Goal: Task Accomplishment & Management: Complete application form

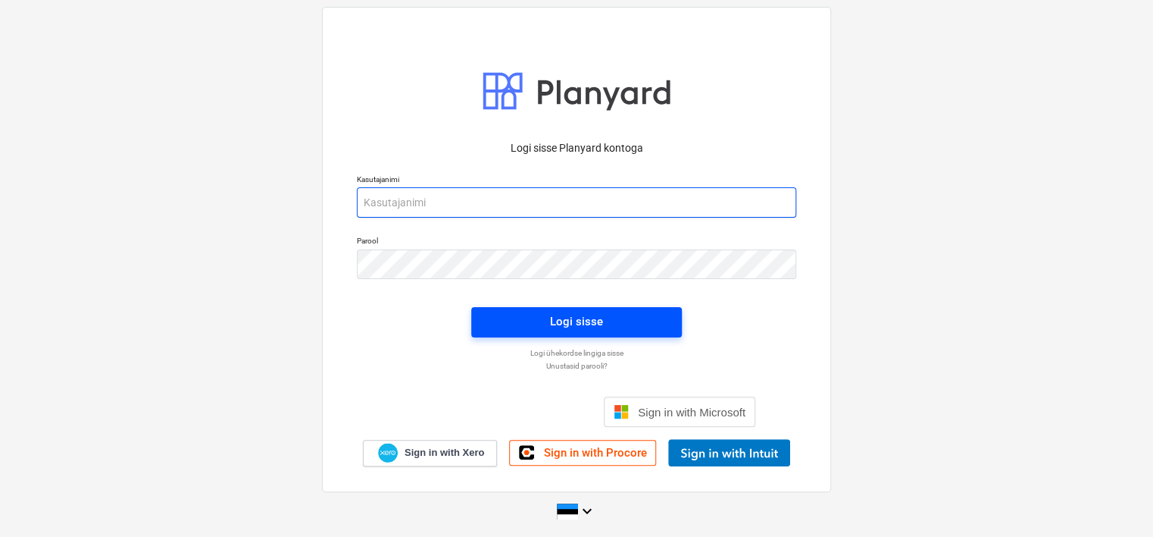
type input "[EMAIL_ADDRESS][DOMAIN_NAME]"
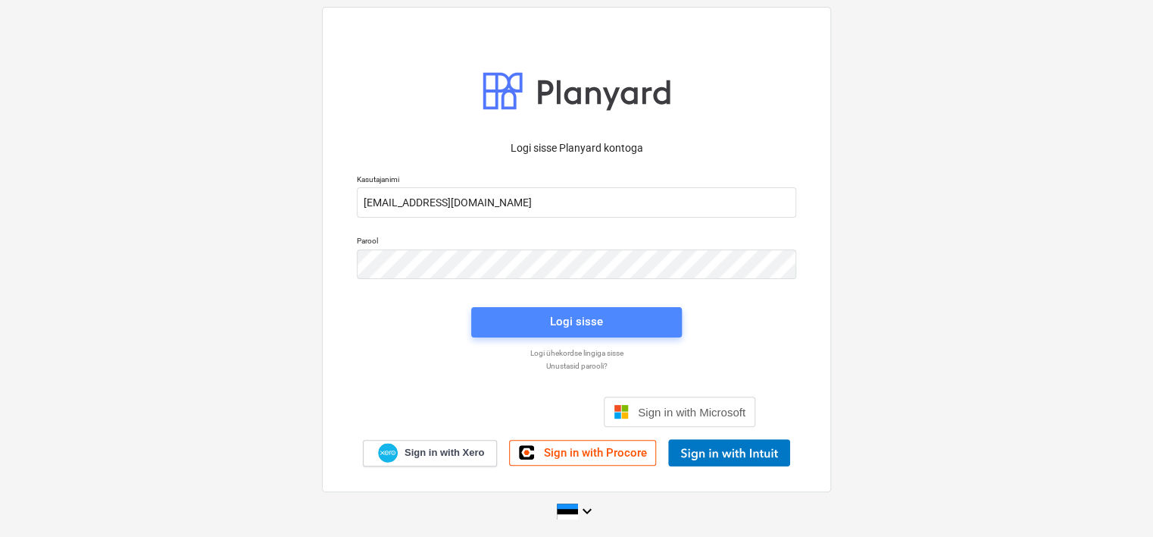
click at [518, 322] on span "Logi sisse" at bounding box center [577, 321] width 174 height 20
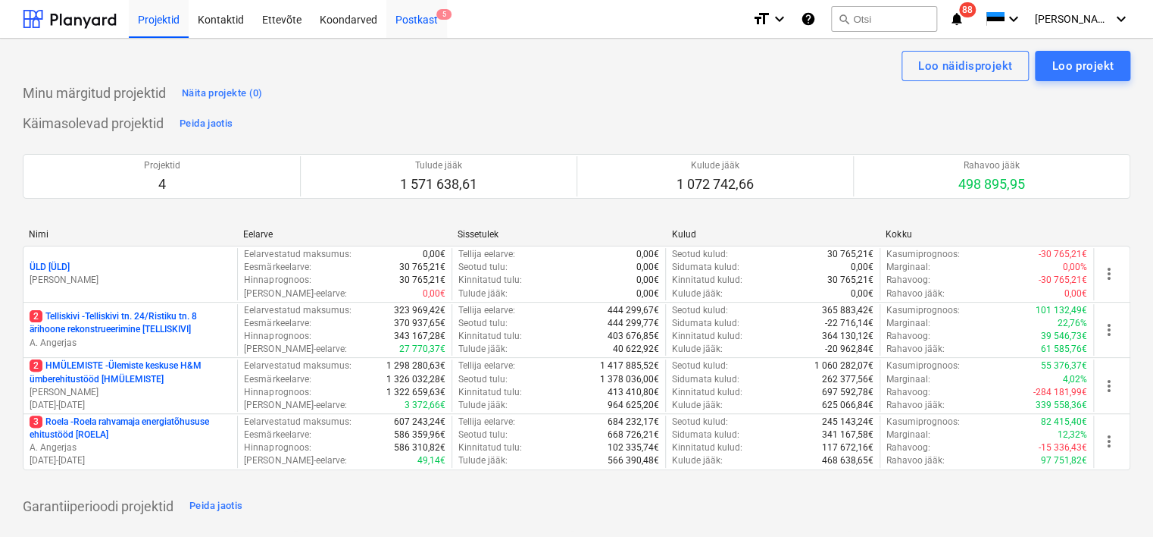
click at [415, 17] on div "Postkast 5" at bounding box center [416, 18] width 61 height 39
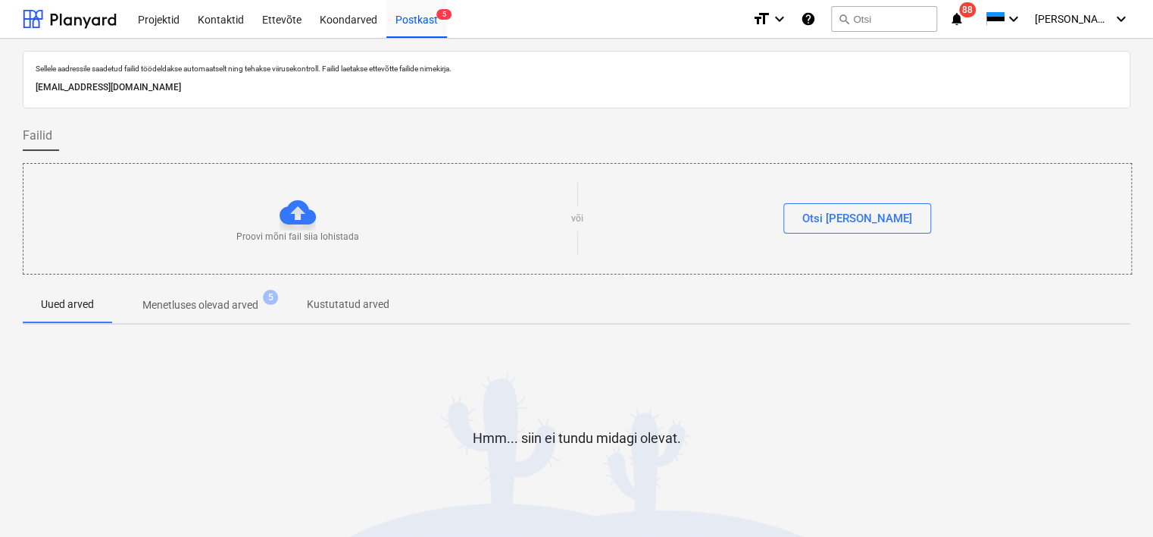
click at [229, 95] on div "[EMAIL_ADDRESS][DOMAIN_NAME]" at bounding box center [577, 88] width 1088 height 22
copy p "[EMAIL_ADDRESS][DOMAIN_NAME]"
click at [15, 519] on div "Sellele aadressile saadetud failid töödeldakse automaatselt ning tehakse viirus…" at bounding box center [576, 313] width 1153 height 549
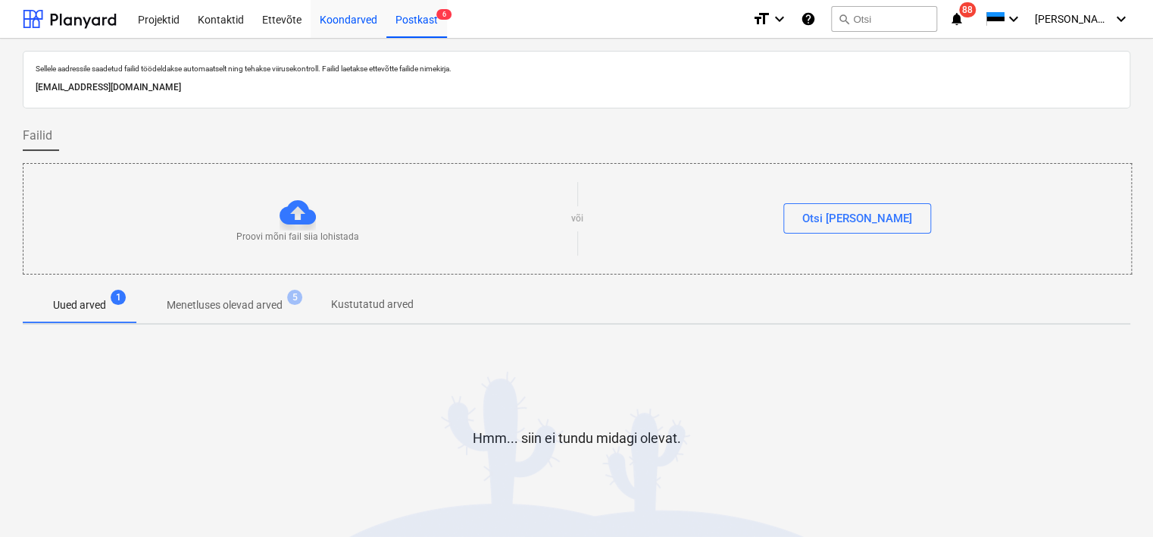
click at [339, 20] on div "Koondarved" at bounding box center [349, 18] width 76 height 39
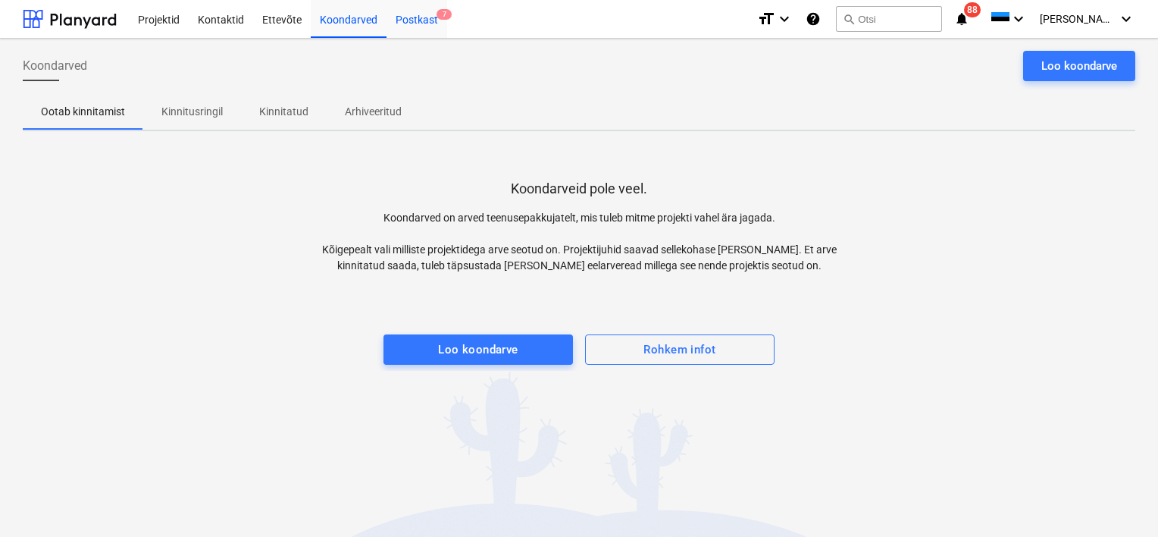
click at [421, 19] on div "Postkast 7" at bounding box center [416, 18] width 61 height 39
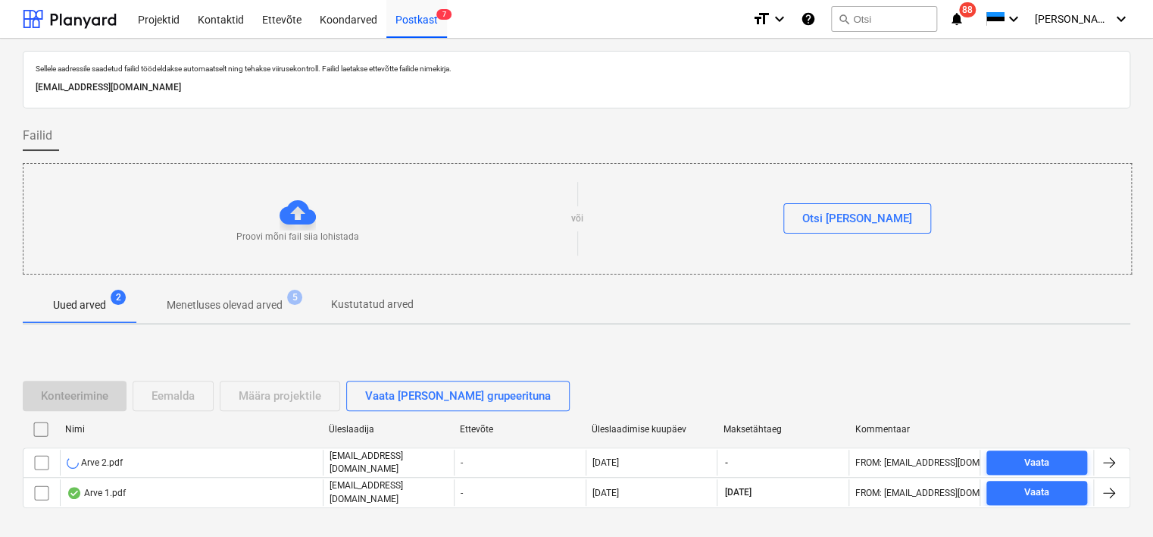
scroll to position [50, 0]
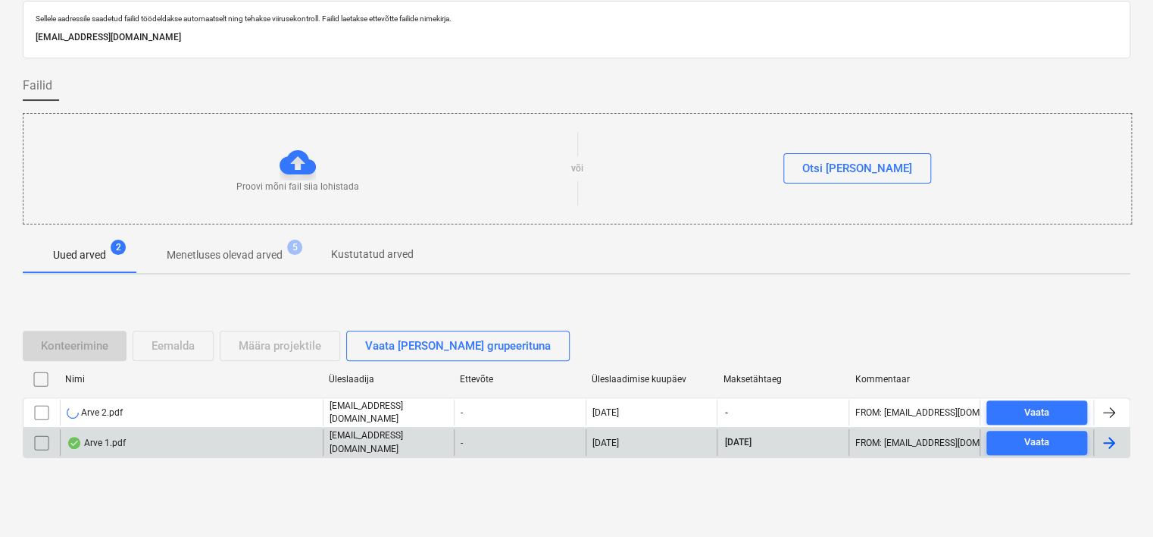
click at [152, 445] on div "Arve 1.pdf" at bounding box center [191, 442] width 263 height 26
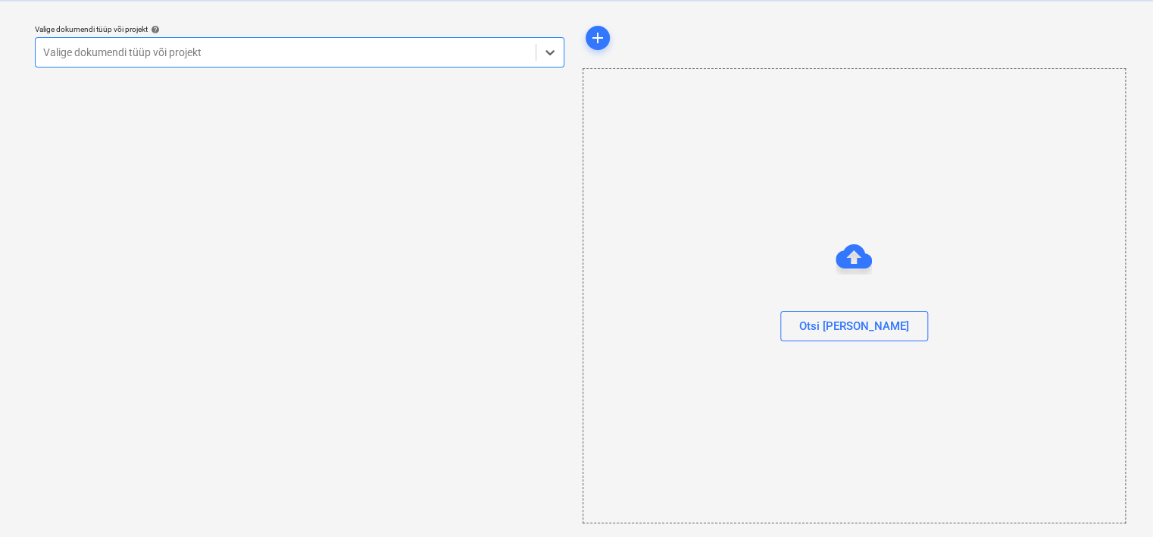
scroll to position [39, 0]
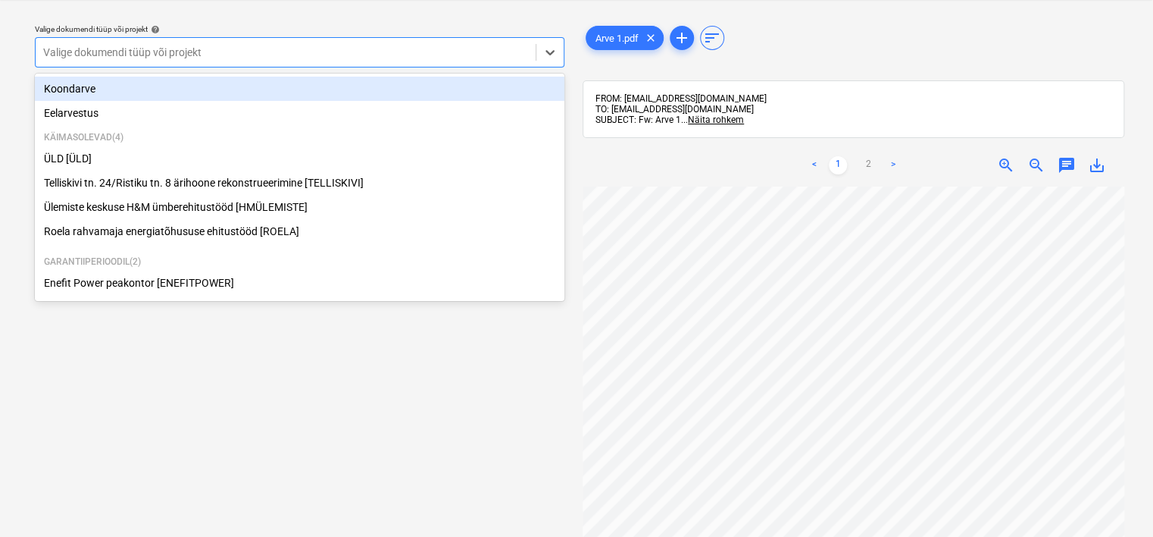
click at [402, 64] on div "Valige dokumendi tüüp või projekt" at bounding box center [300, 52] width 530 height 30
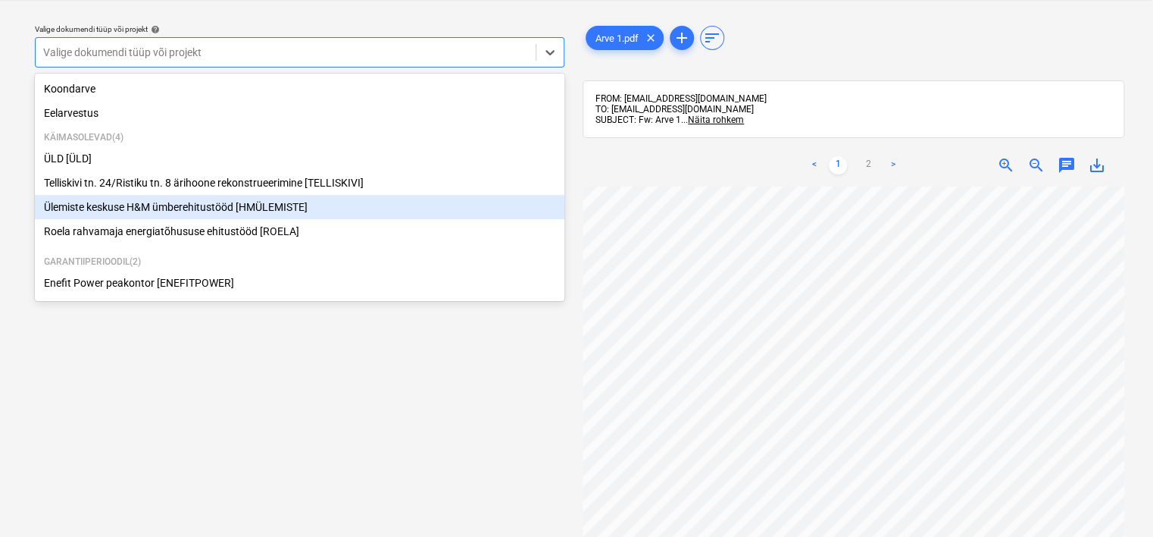
click at [246, 218] on div "Ülemiste keskuse H&M ümberehitustööd [HMÜLEMISTE]" at bounding box center [300, 207] width 530 height 24
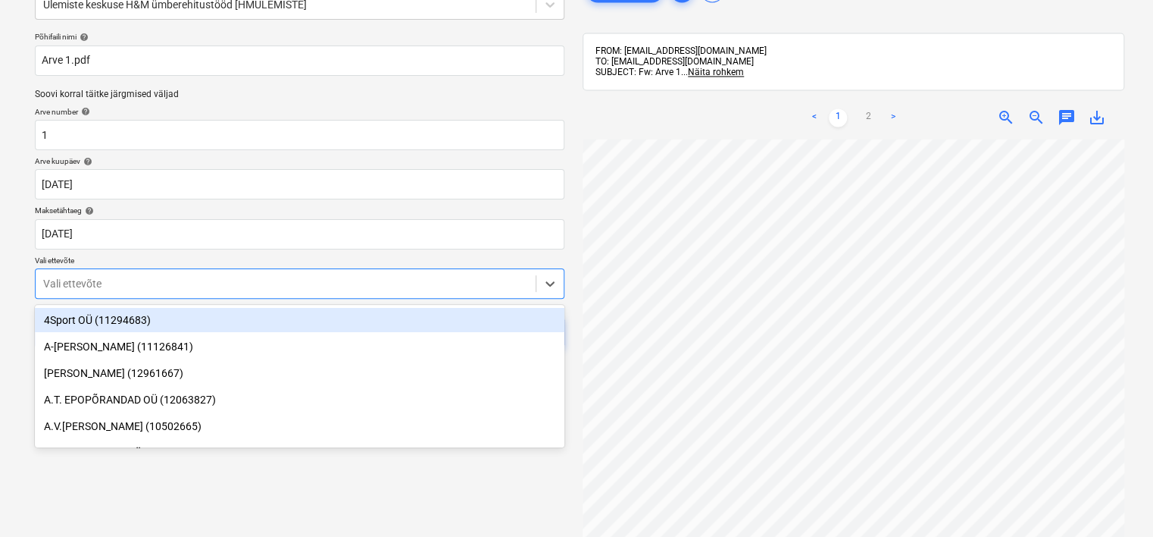
click at [261, 329] on body "Projektid Kontaktid Ettevõte Koondarved Postkast 7 format_size keyboard_arrow_d…" at bounding box center [576, 182] width 1153 height 537
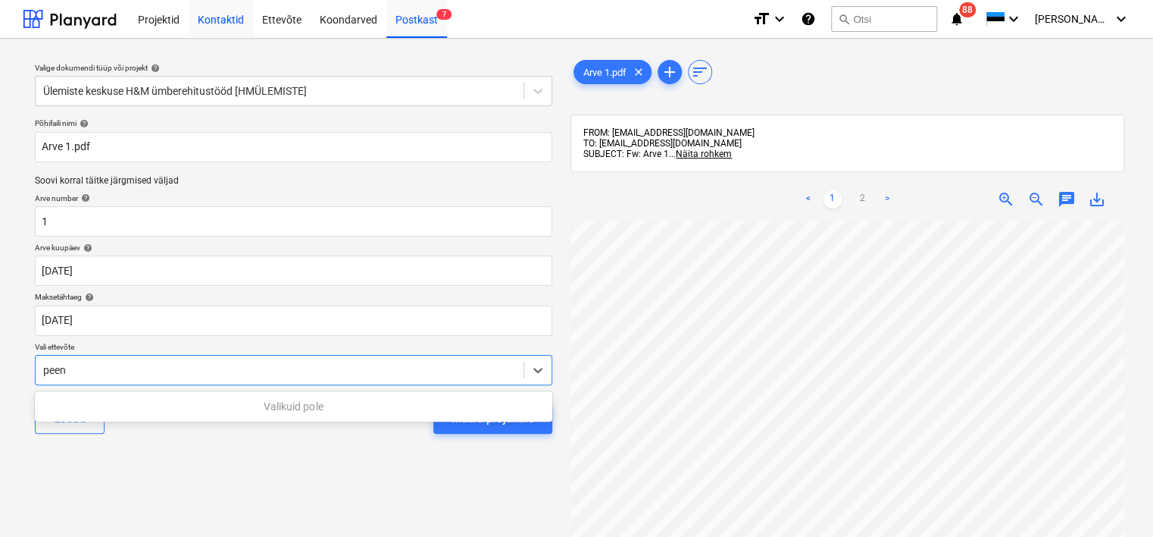
type input "peen"
click at [224, 22] on div "Kontaktid" at bounding box center [221, 18] width 64 height 39
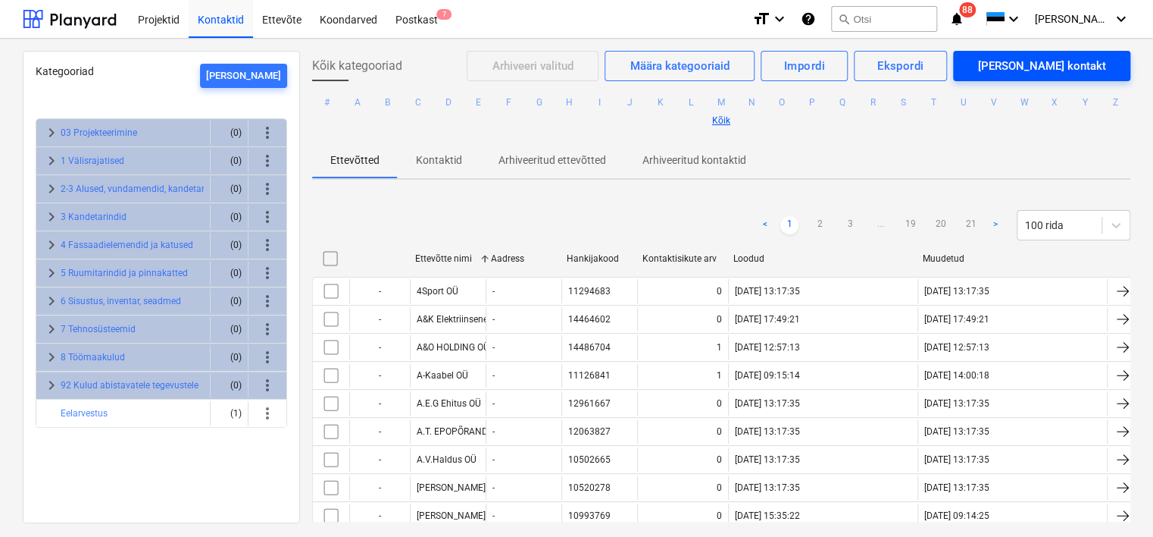
click at [1078, 71] on div "[PERSON_NAME] kontakt" at bounding box center [1042, 66] width 128 height 20
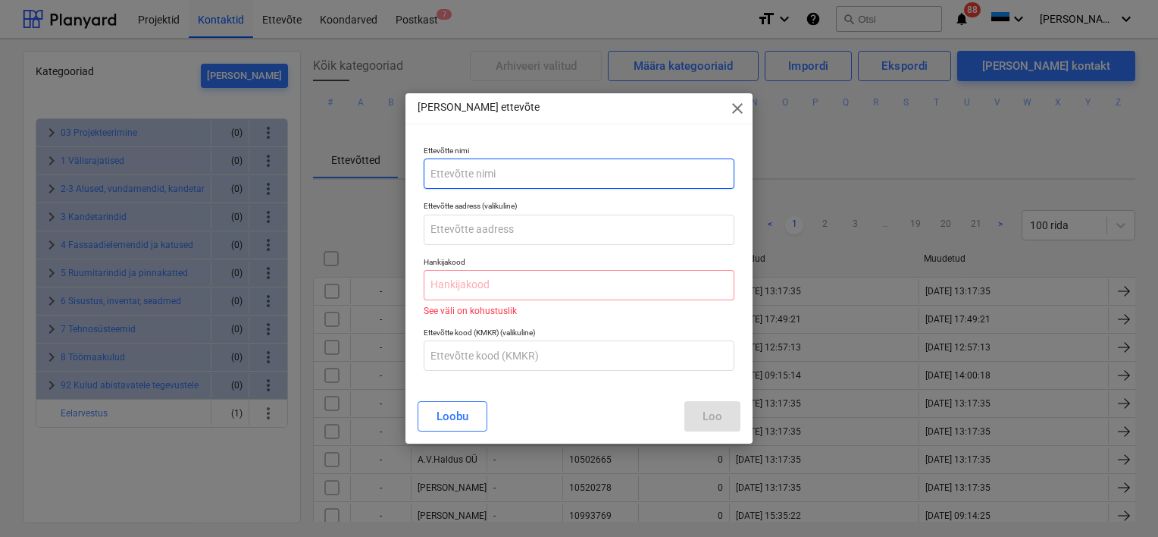
click at [555, 184] on input "text" at bounding box center [579, 173] width 311 height 30
type input "Peen Pintsel OÜ"
click at [461, 280] on input "text" at bounding box center [579, 285] width 311 height 30
paste input "17333253"
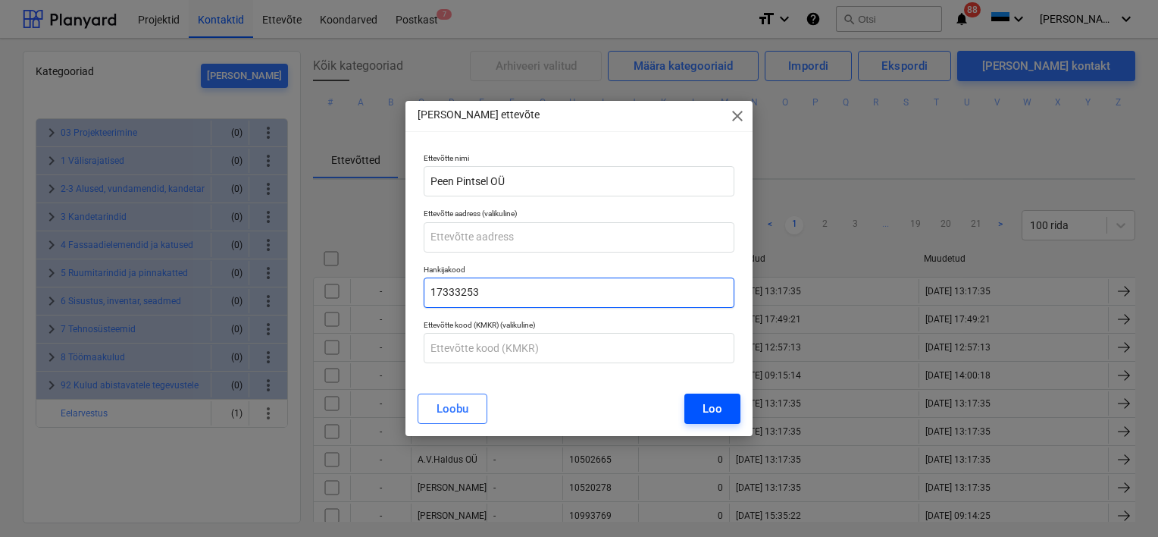
type input "17333253"
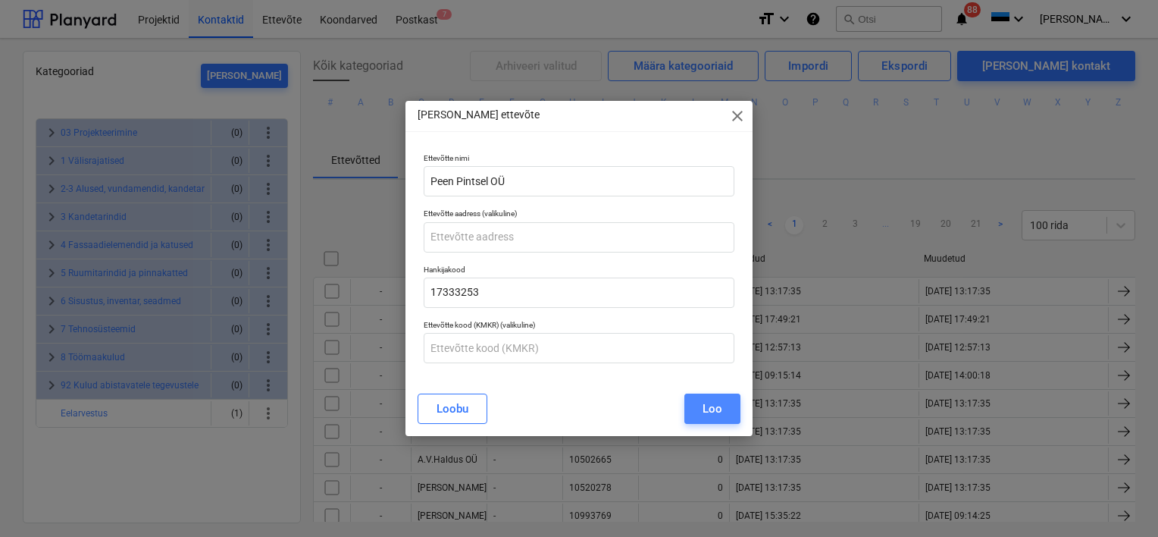
click at [721, 403] on div "Loo" at bounding box center [712, 409] width 20 height 20
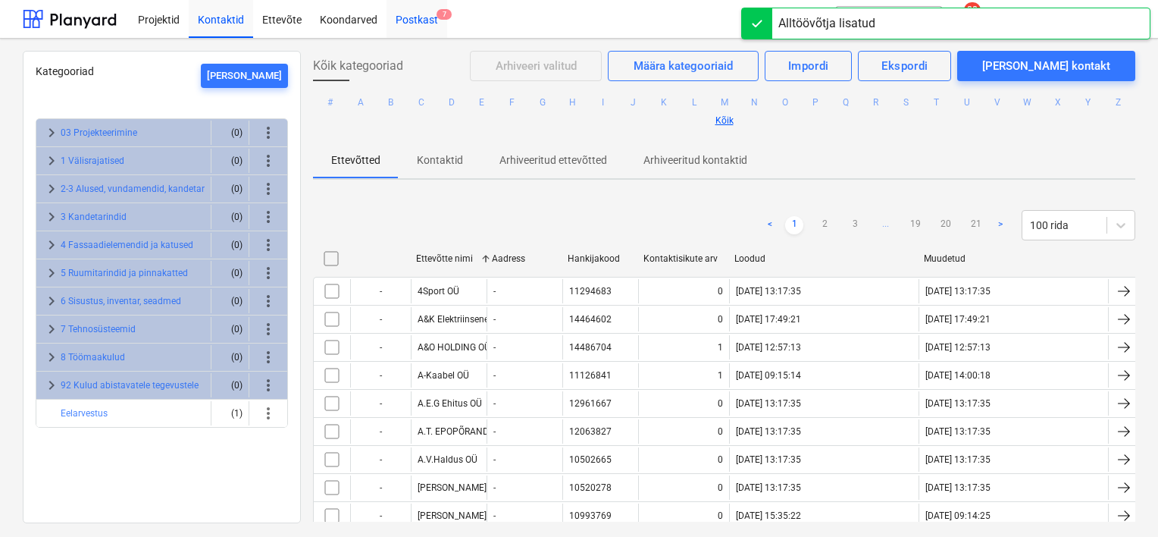
click at [418, 18] on div "Postkast 7" at bounding box center [416, 18] width 61 height 39
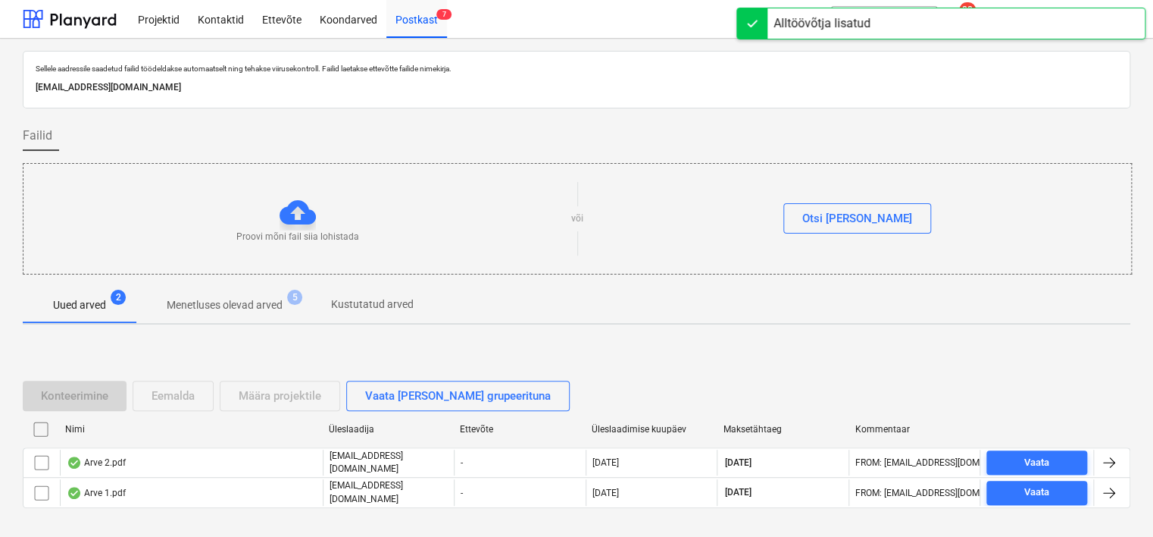
scroll to position [50, 0]
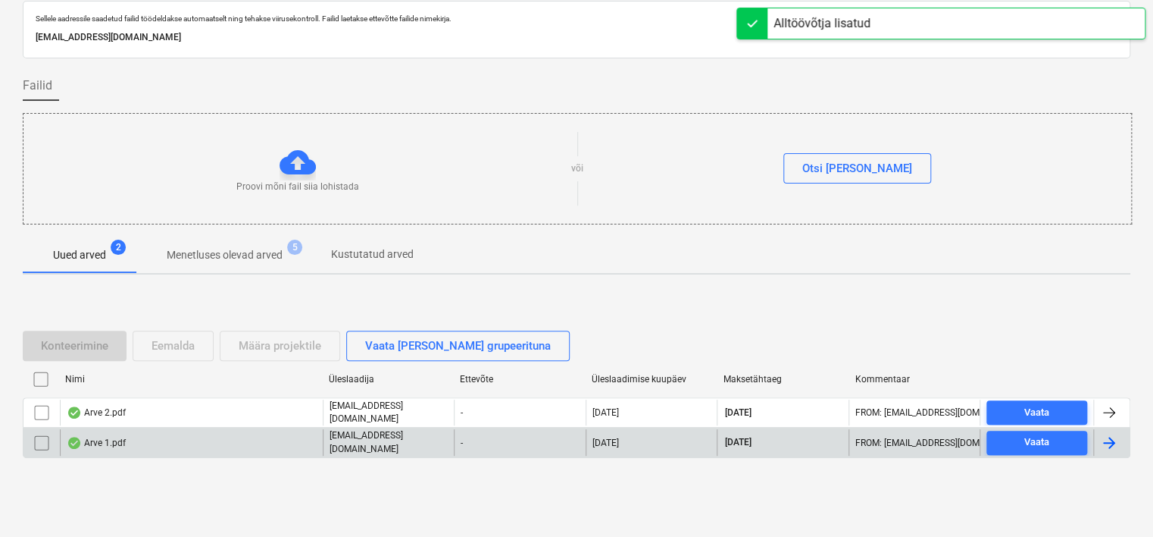
click at [205, 446] on div "Arve 1.pdf" at bounding box center [191, 442] width 263 height 26
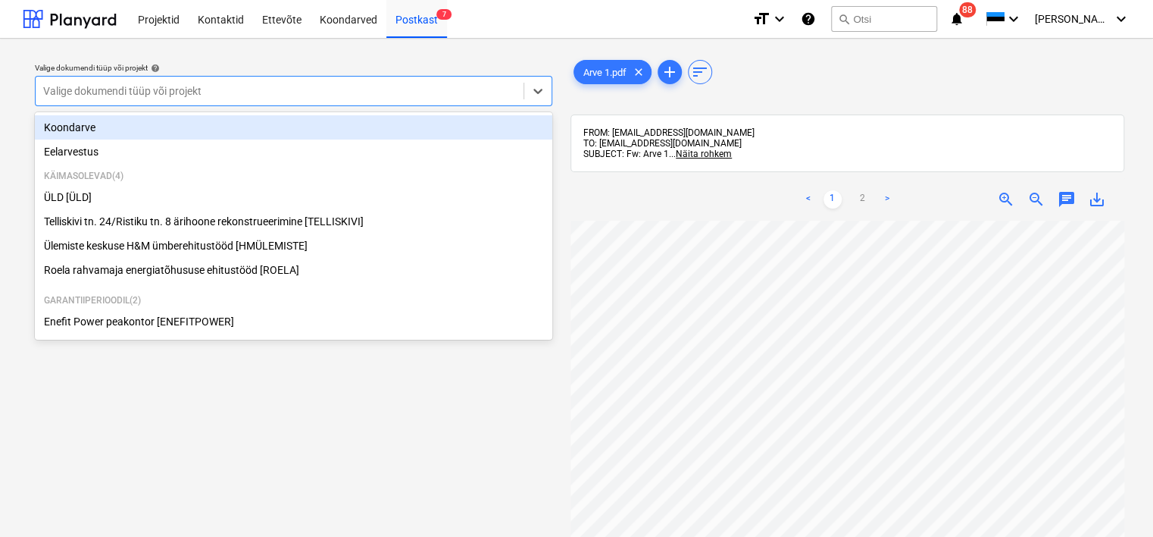
click at [283, 92] on div at bounding box center [279, 90] width 473 height 15
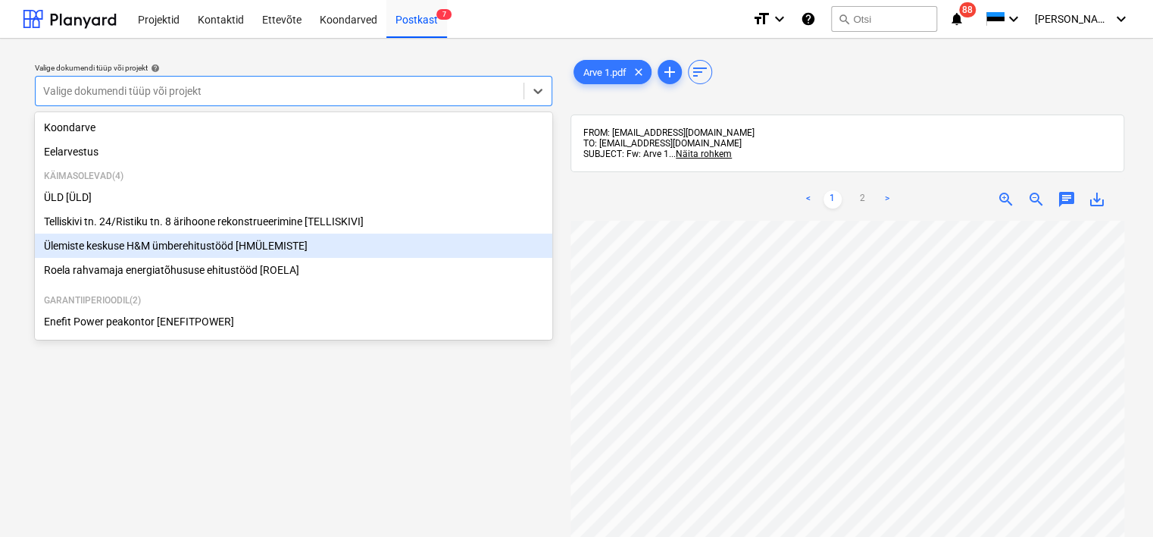
click at [133, 245] on div "Ülemiste keskuse H&M ümberehitustööd [HMÜLEMISTE]" at bounding box center [294, 245] width 518 height 24
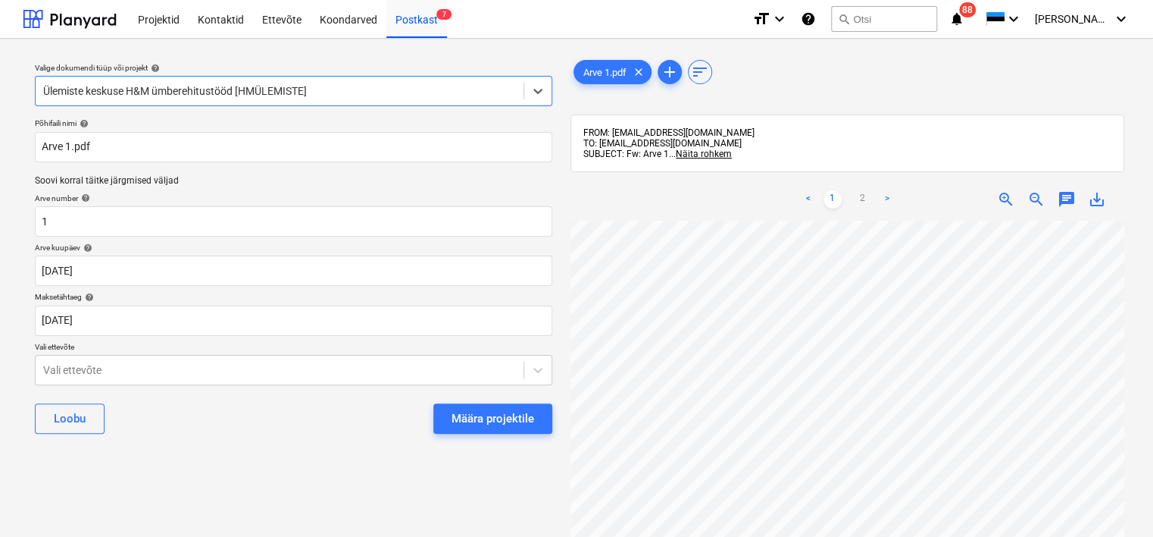
scroll to position [0, 82]
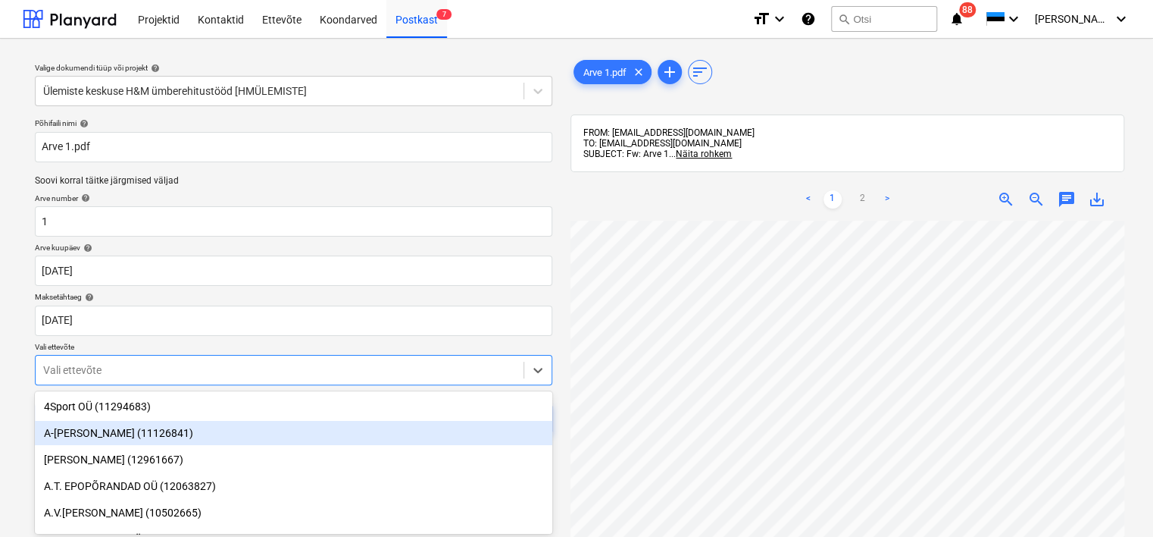
click at [232, 378] on body "Projektid Kontaktid Ettevõte Koondarved Postkast 7 format_size keyboard_arrow_d…" at bounding box center [576, 268] width 1153 height 537
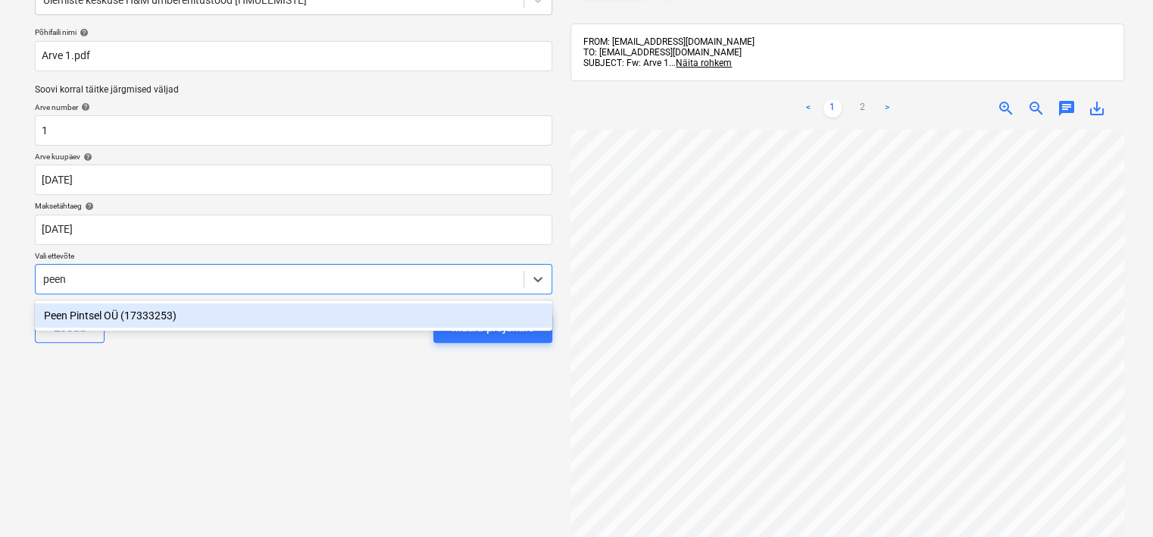
type input "peen"
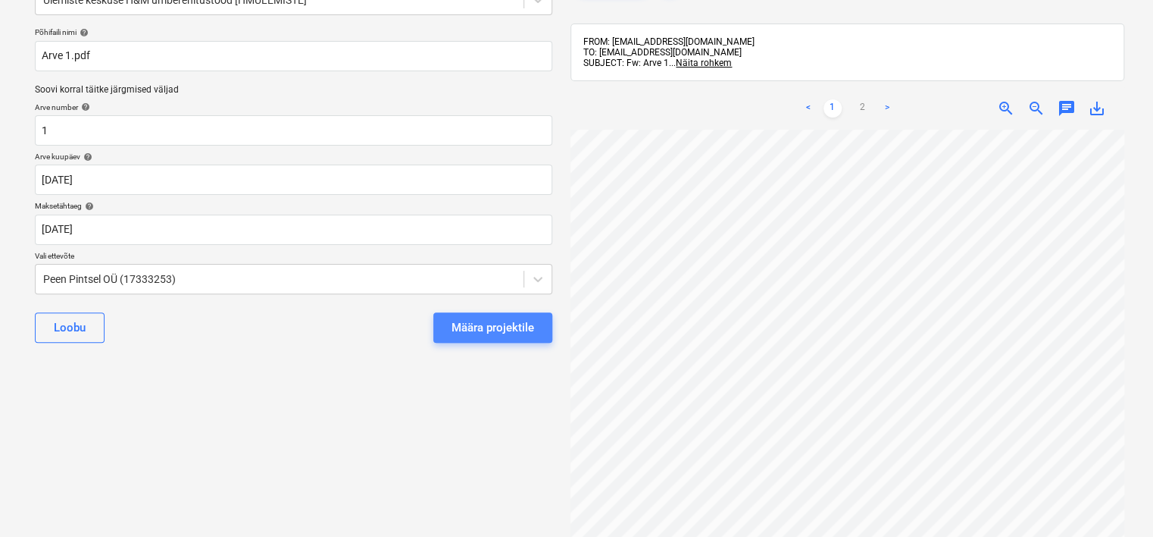
click at [526, 324] on div "Määra projektile" at bounding box center [493, 328] width 83 height 20
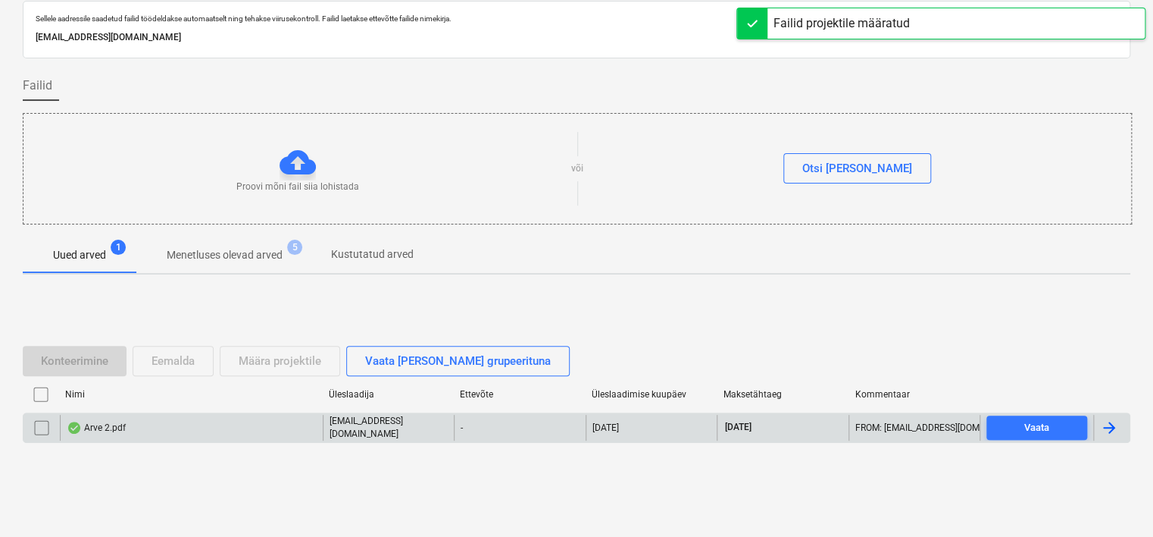
click at [212, 433] on div "Arve 2.pdf" at bounding box center [191, 428] width 263 height 26
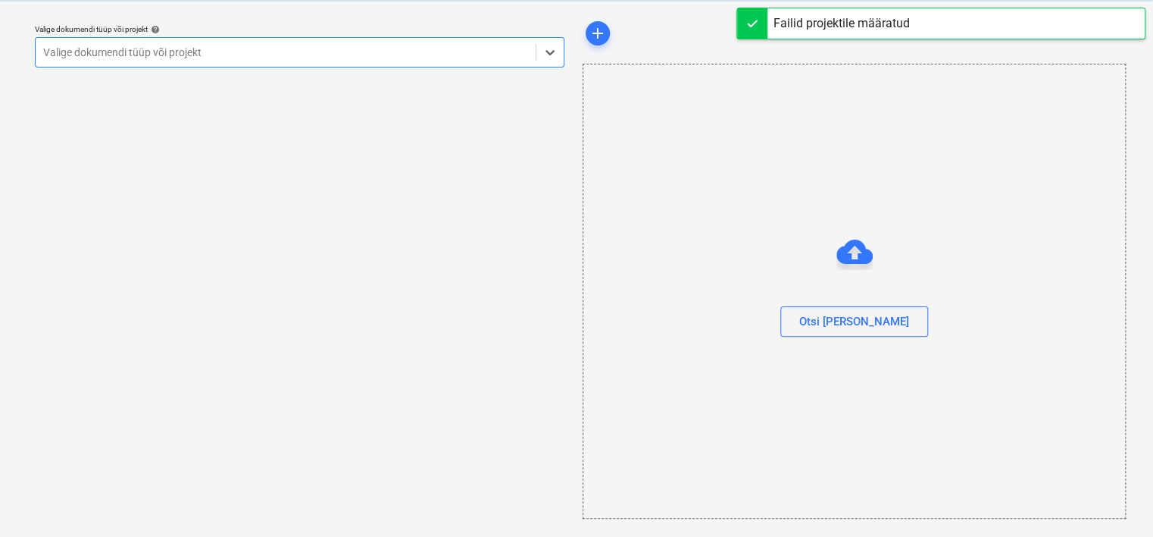
scroll to position [39, 0]
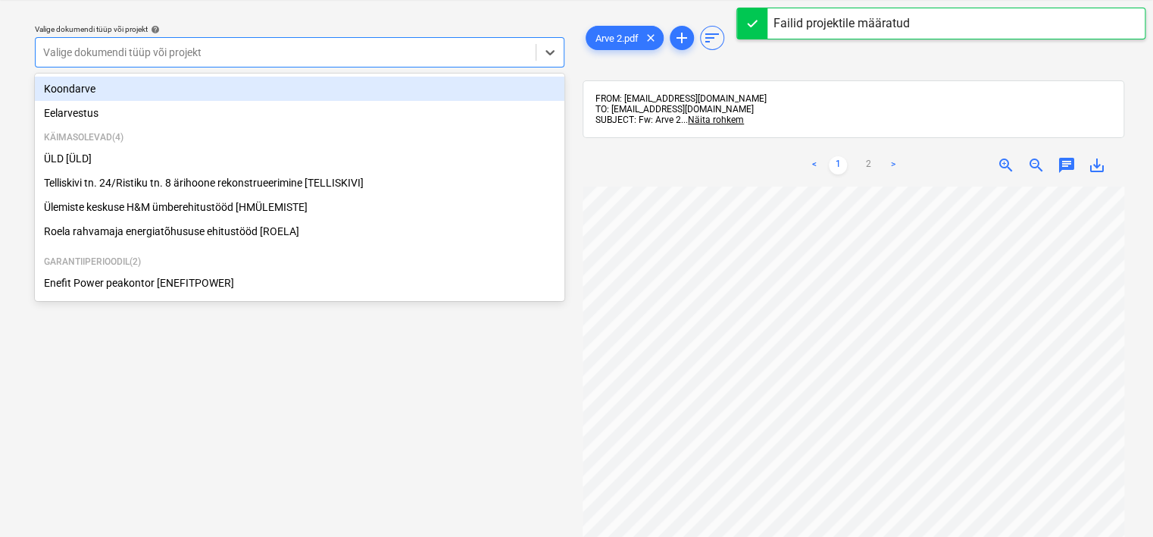
click at [326, 58] on div at bounding box center [285, 52] width 485 height 15
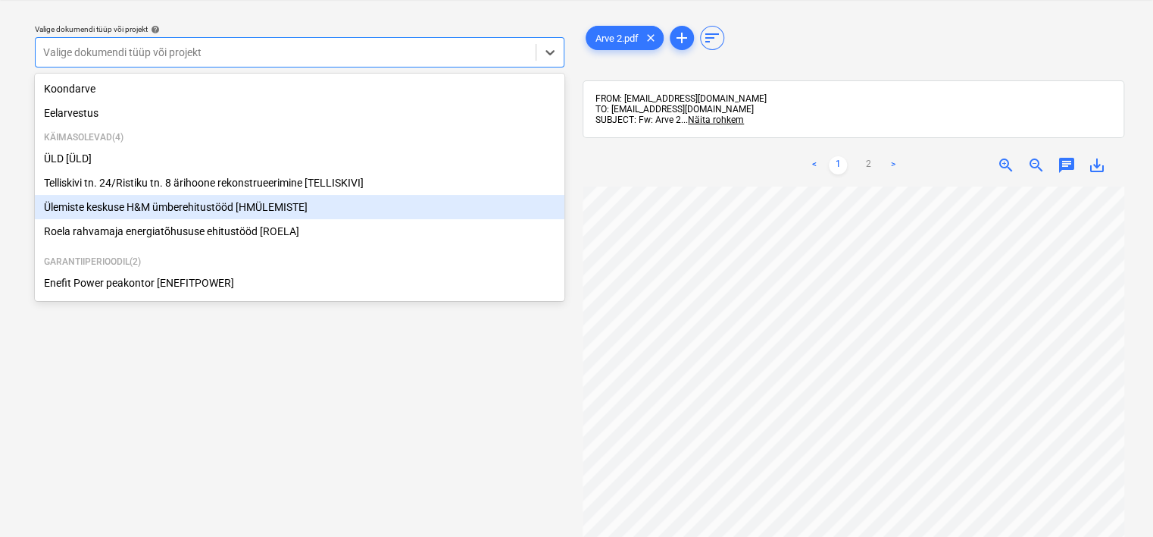
click at [206, 213] on div "Ülemiste keskuse H&M ümberehitustööd [HMÜLEMISTE]" at bounding box center [300, 207] width 530 height 24
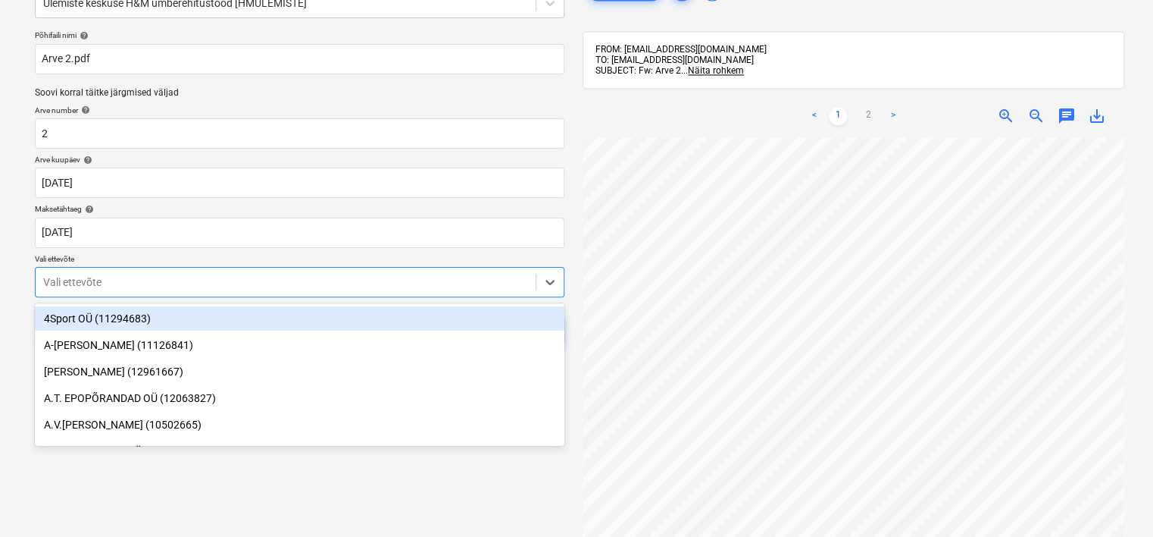
click at [345, 334] on body "Projektid Kontaktid Ettevõte Koondarved Postkast 6 format_size keyboard_arrow_d…" at bounding box center [576, 180] width 1153 height 537
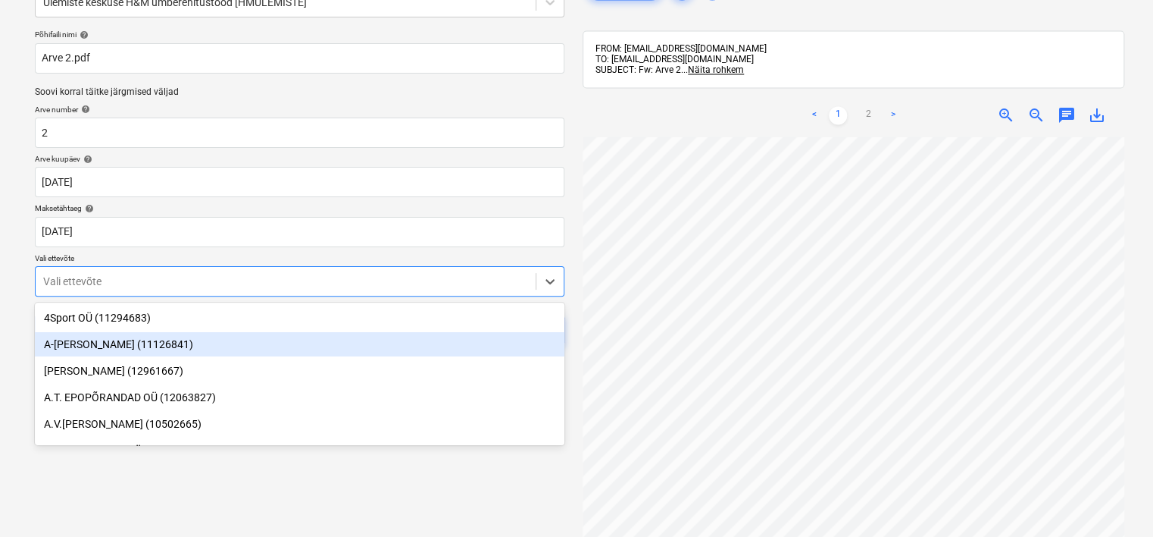
scroll to position [91, 0]
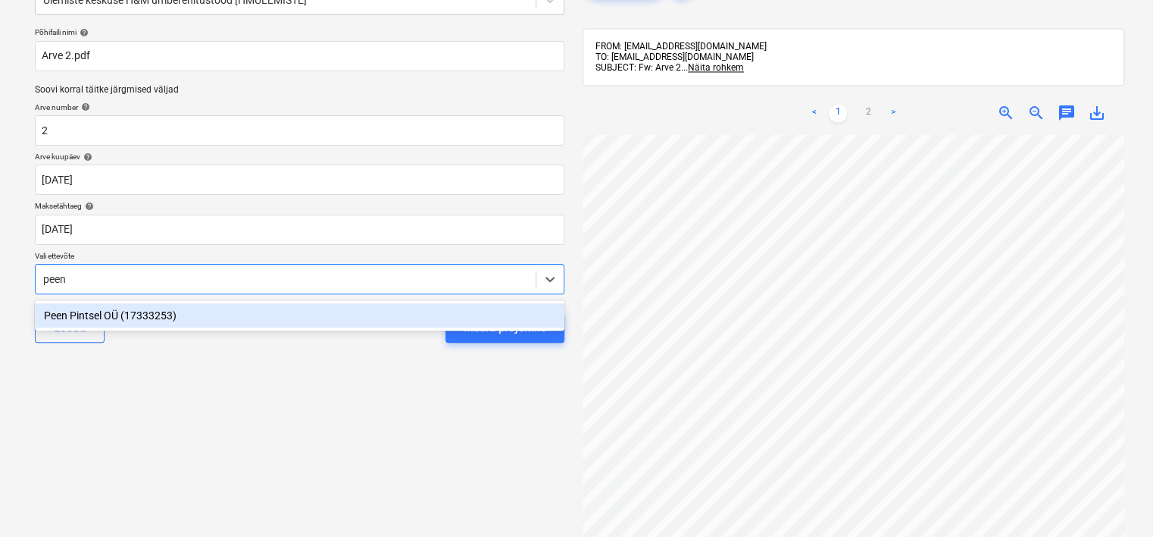
type input "peen"
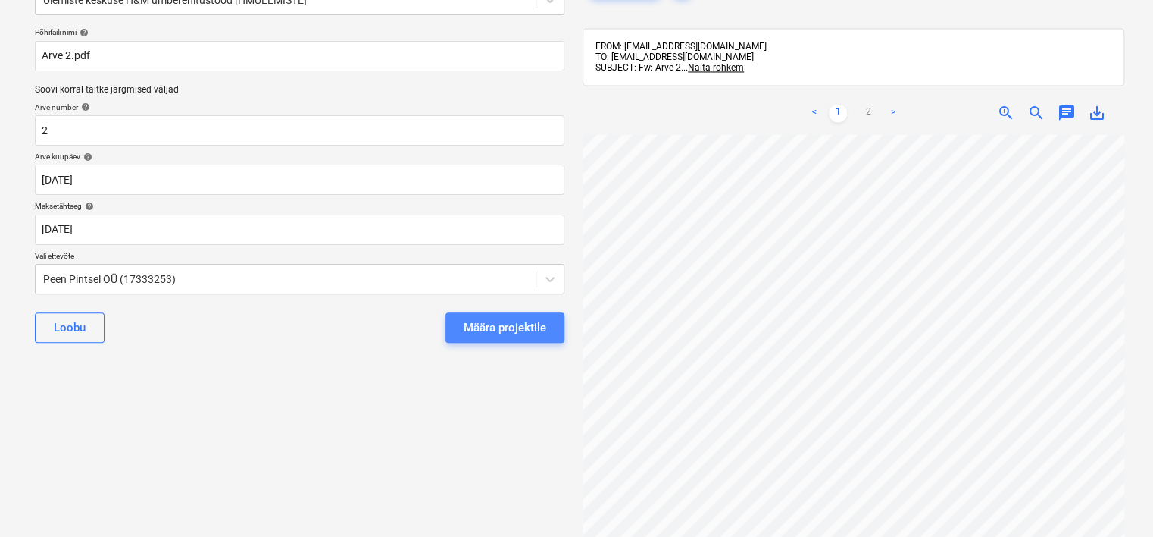
click at [508, 330] on div "Määra projektile" at bounding box center [505, 328] width 83 height 20
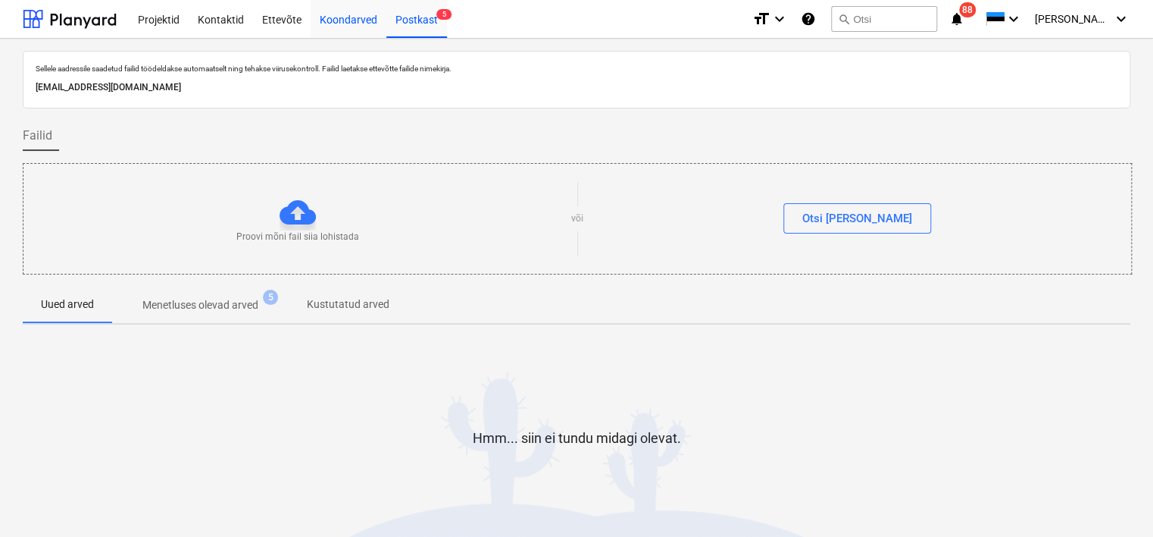
click at [352, 24] on div "Koondarved" at bounding box center [349, 18] width 76 height 39
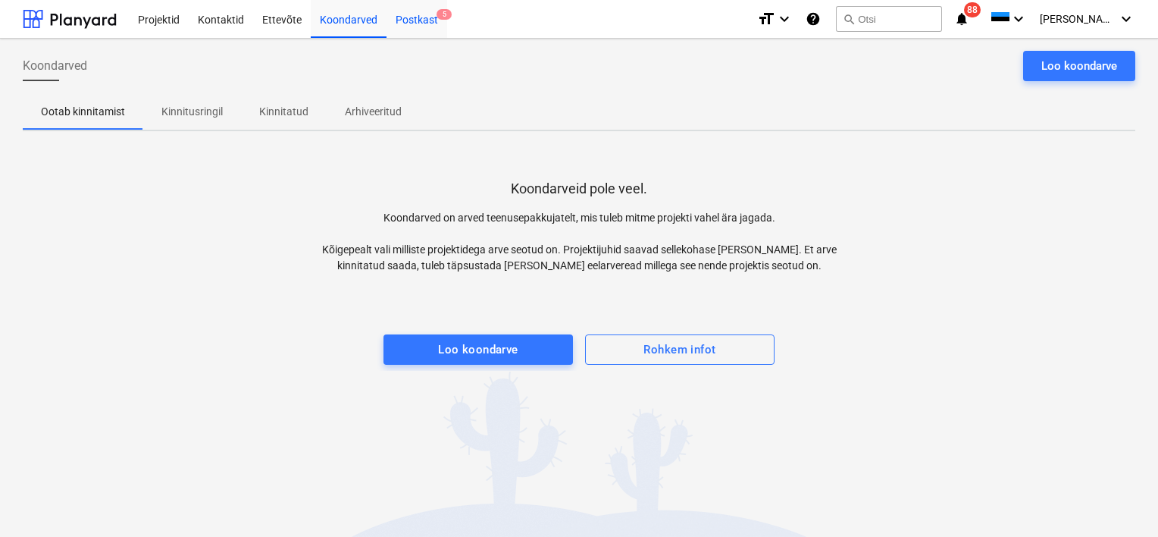
click at [412, 24] on div "Postkast 5" at bounding box center [416, 18] width 61 height 39
